Goal: Information Seeking & Learning: Find specific page/section

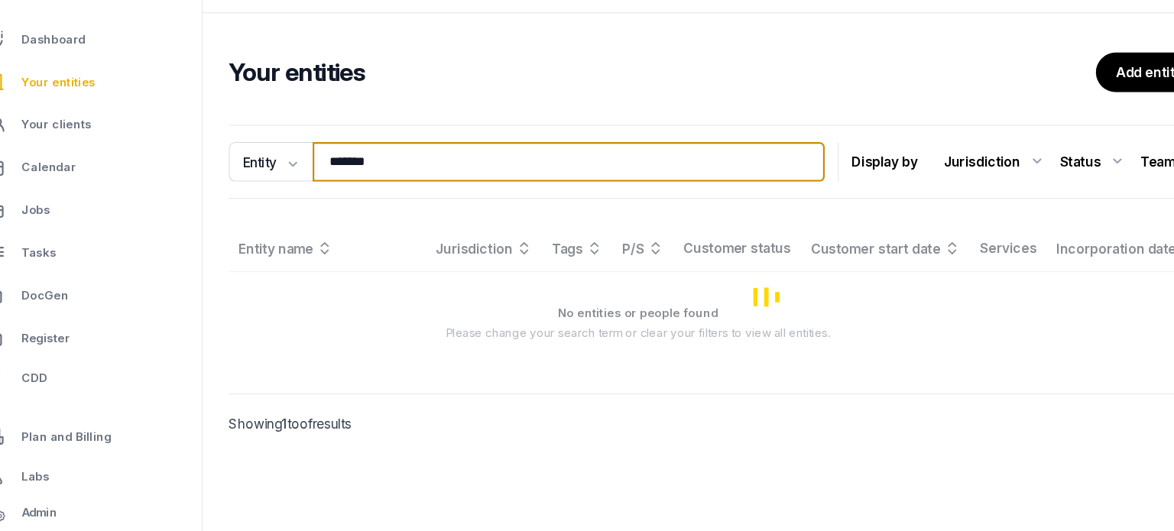
click at [445, 195] on input "*******" at bounding box center [560, 187] width 476 height 37
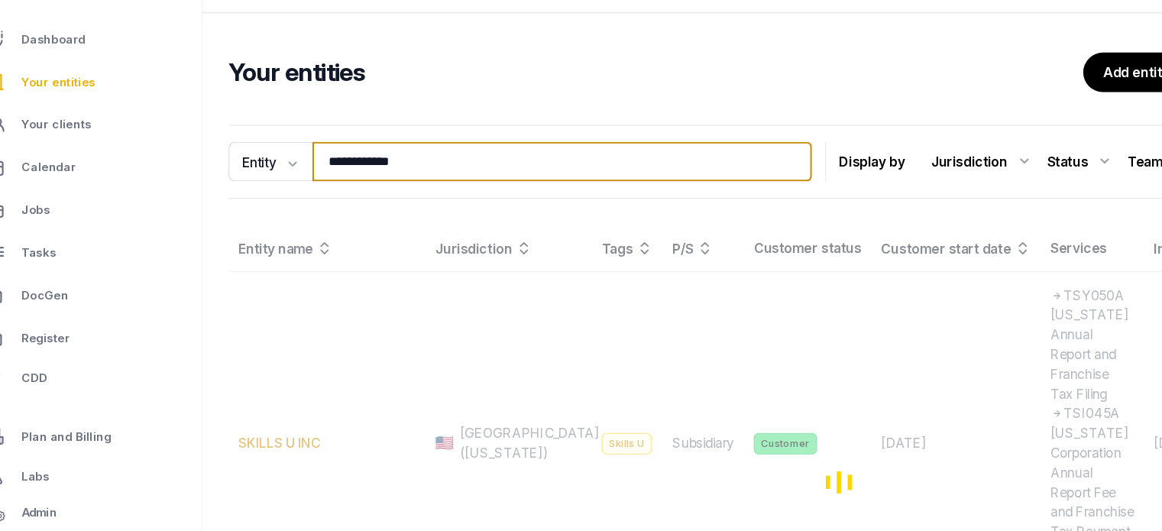
type input "**********"
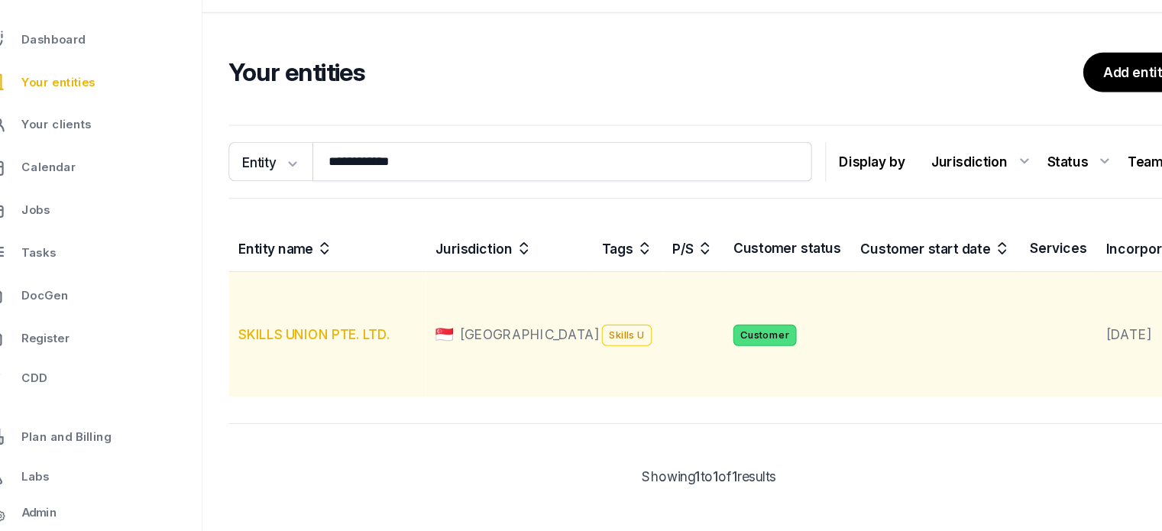
click at [357, 355] on link "SKILLS UNION PTE. LTD." at bounding box center [324, 347] width 141 height 15
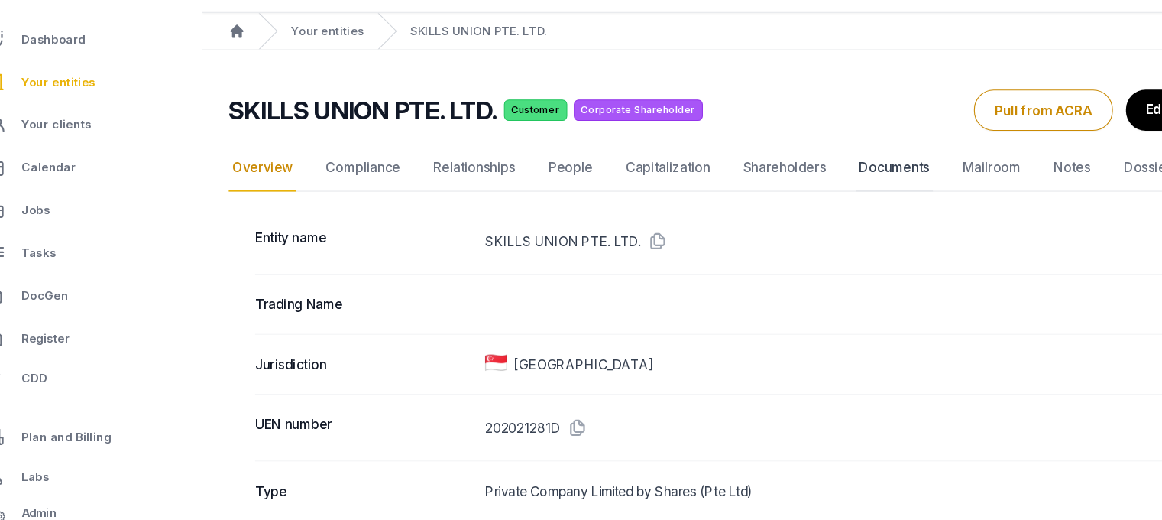
click at [864, 186] on link "Documents" at bounding box center [863, 192] width 72 height 44
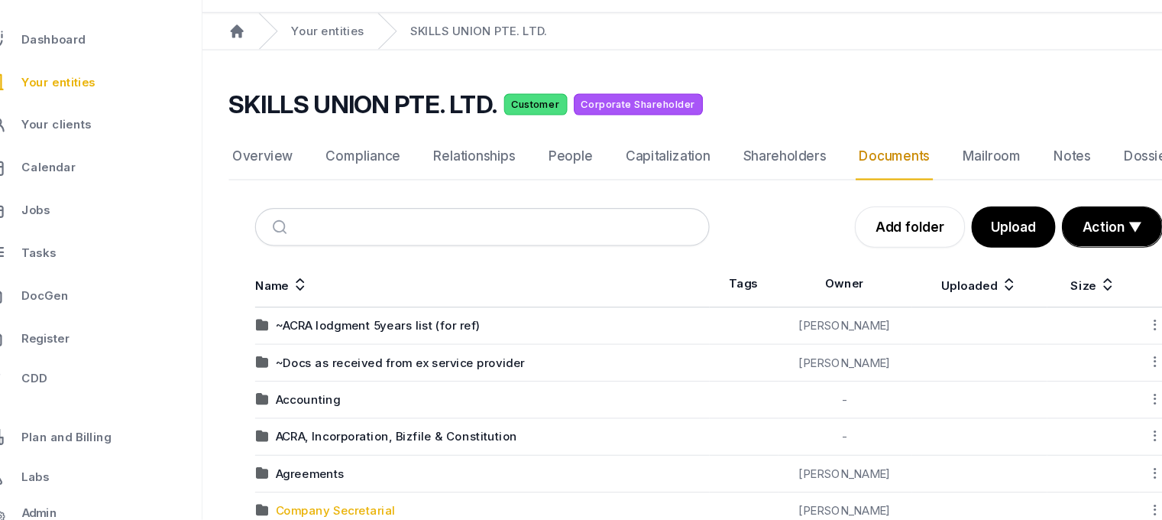
click at [349, 504] on div "Company Secretarial" at bounding box center [344, 511] width 112 height 15
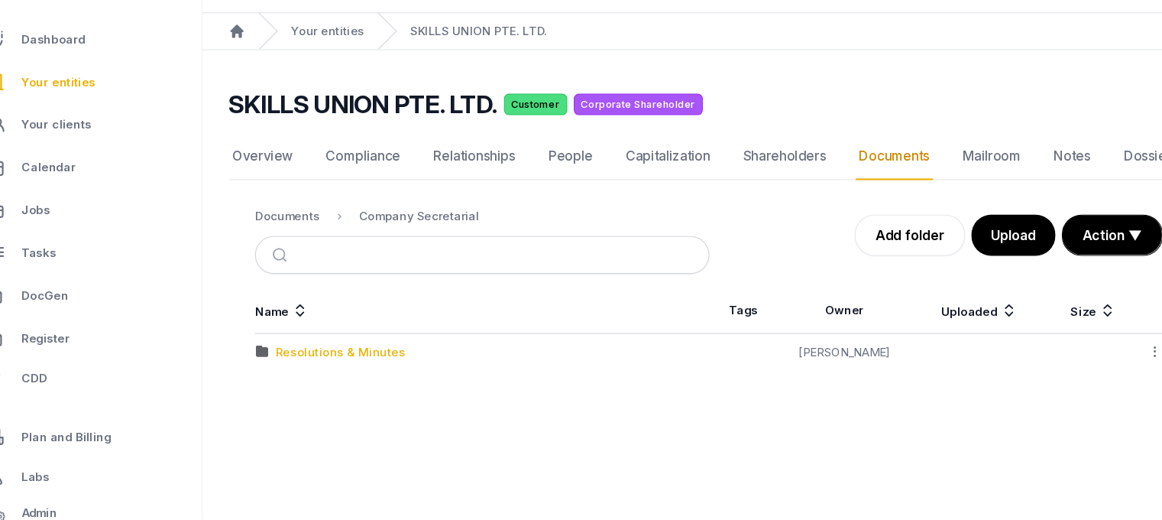
click at [346, 361] on div "Resolutions & Minutes" at bounding box center [348, 363] width 121 height 15
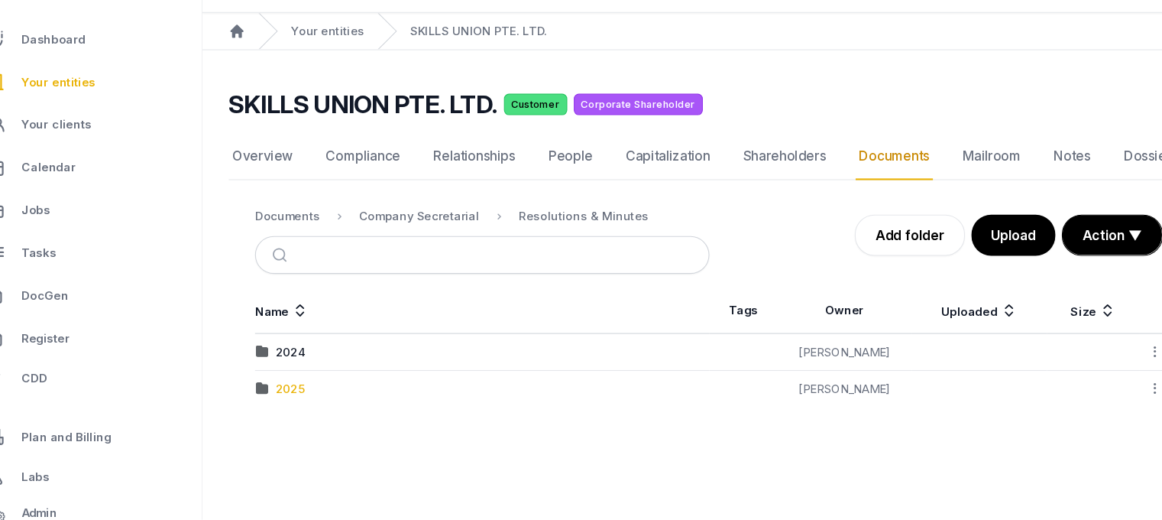
click at [300, 398] on div "2025" at bounding box center [301, 397] width 27 height 15
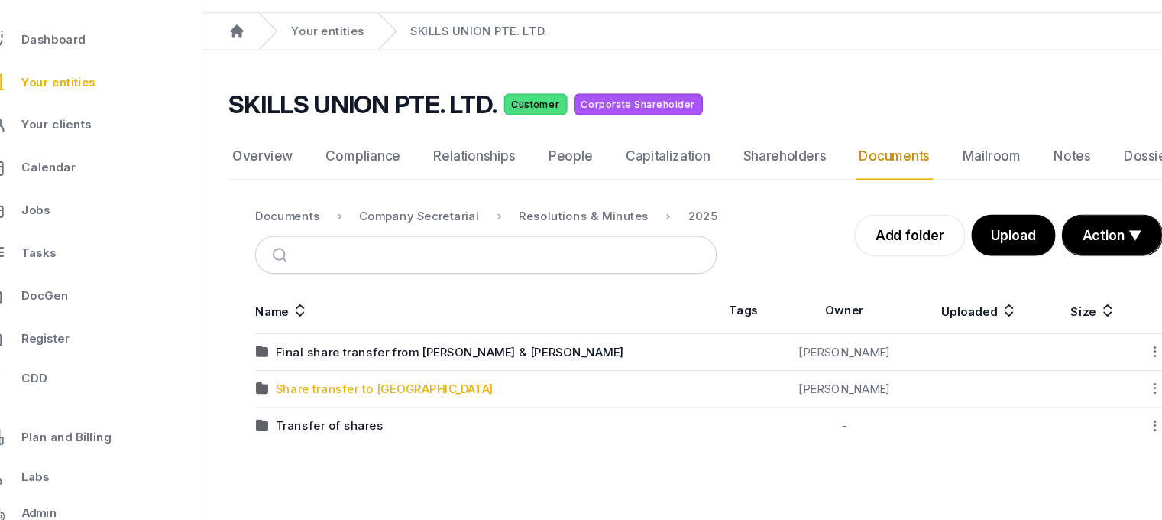
click at [315, 400] on div "Share transfer to Kent" at bounding box center [389, 397] width 202 height 15
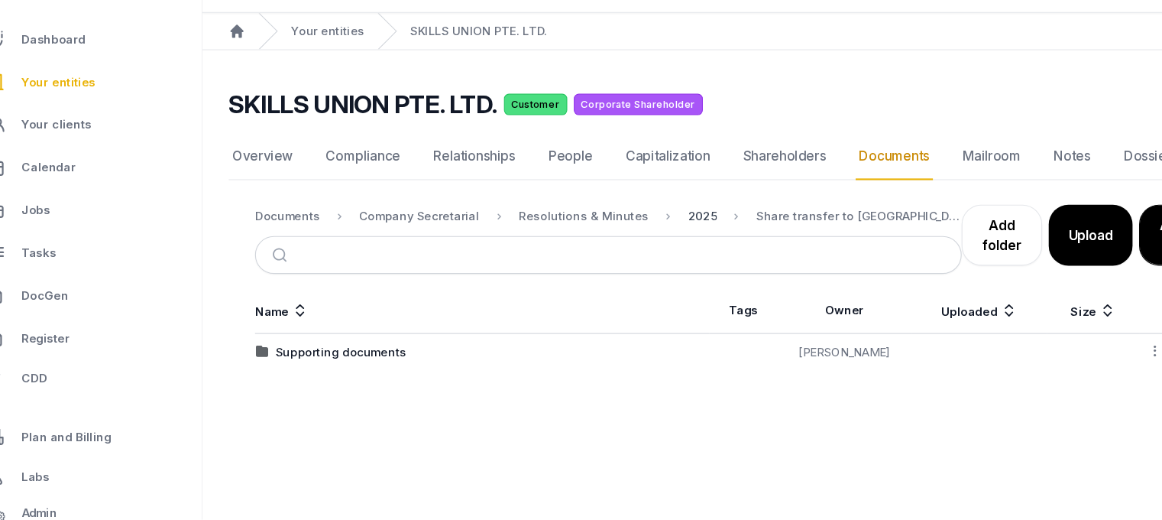
click at [676, 239] on div "2025" at bounding box center [685, 237] width 27 height 15
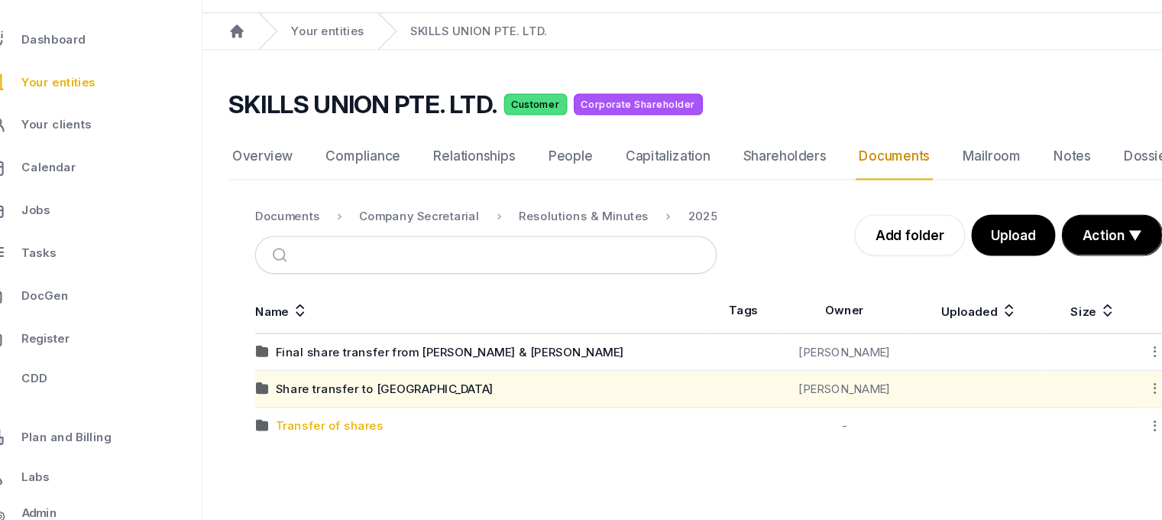
click at [367, 433] on div "Transfer of shares" at bounding box center [338, 432] width 100 height 15
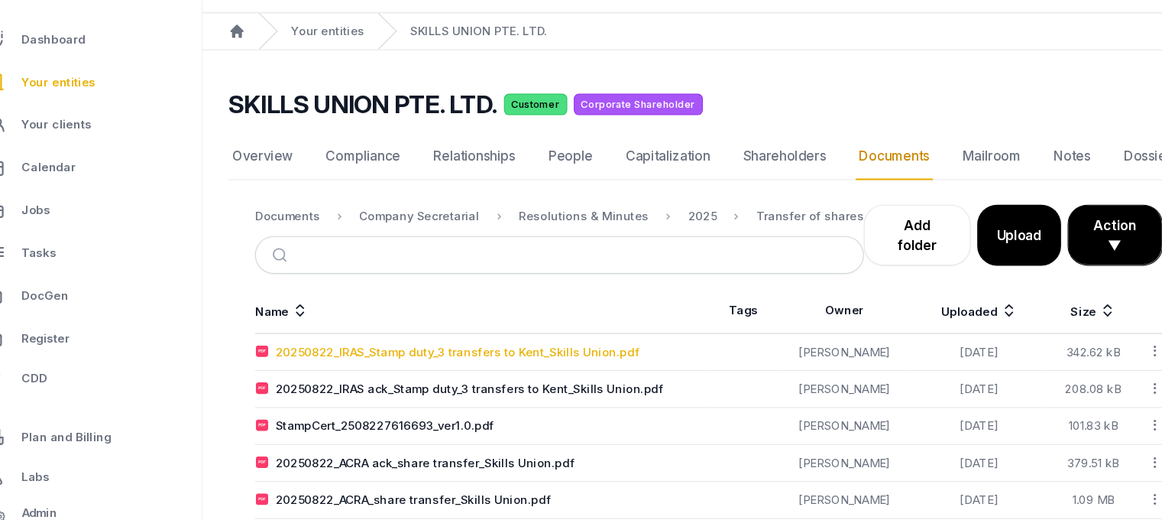
click at [400, 361] on div "20250822_IRAS_Stamp duty_3 transfers to Kent_Skills Union.pdf" at bounding box center [457, 363] width 338 height 15
